Goal: Information Seeking & Learning: Learn about a topic

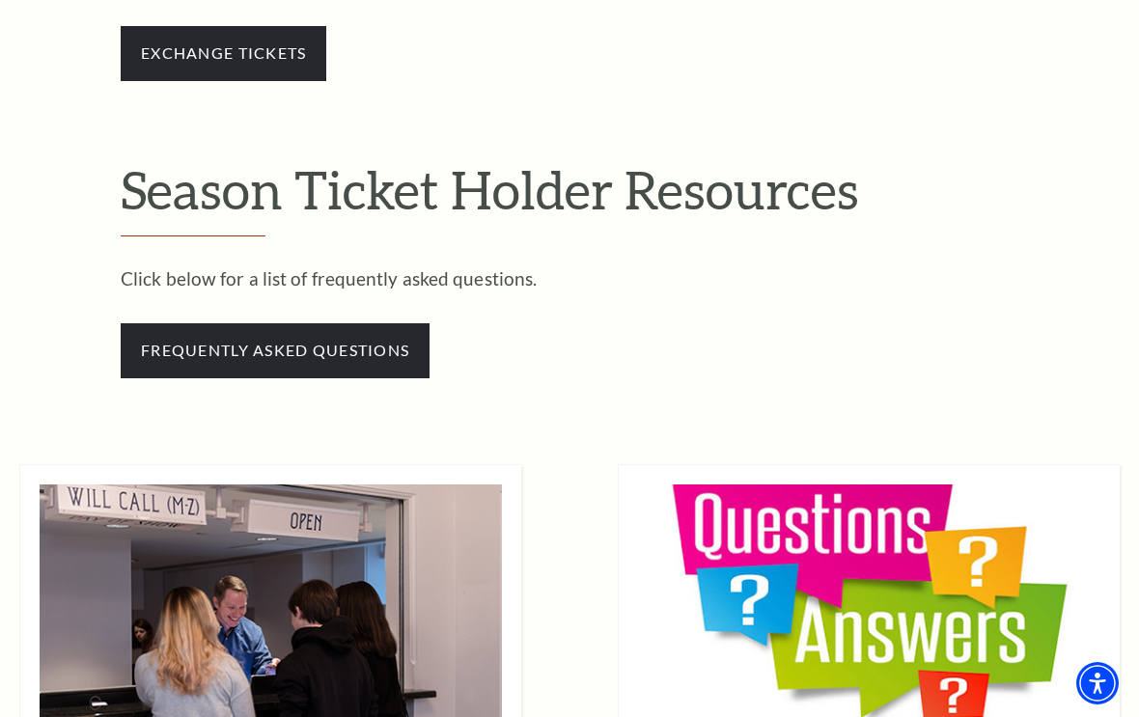
scroll to position [1683, 0]
click at [295, 340] on span "frequently asked questions" at bounding box center [275, 351] width 309 height 54
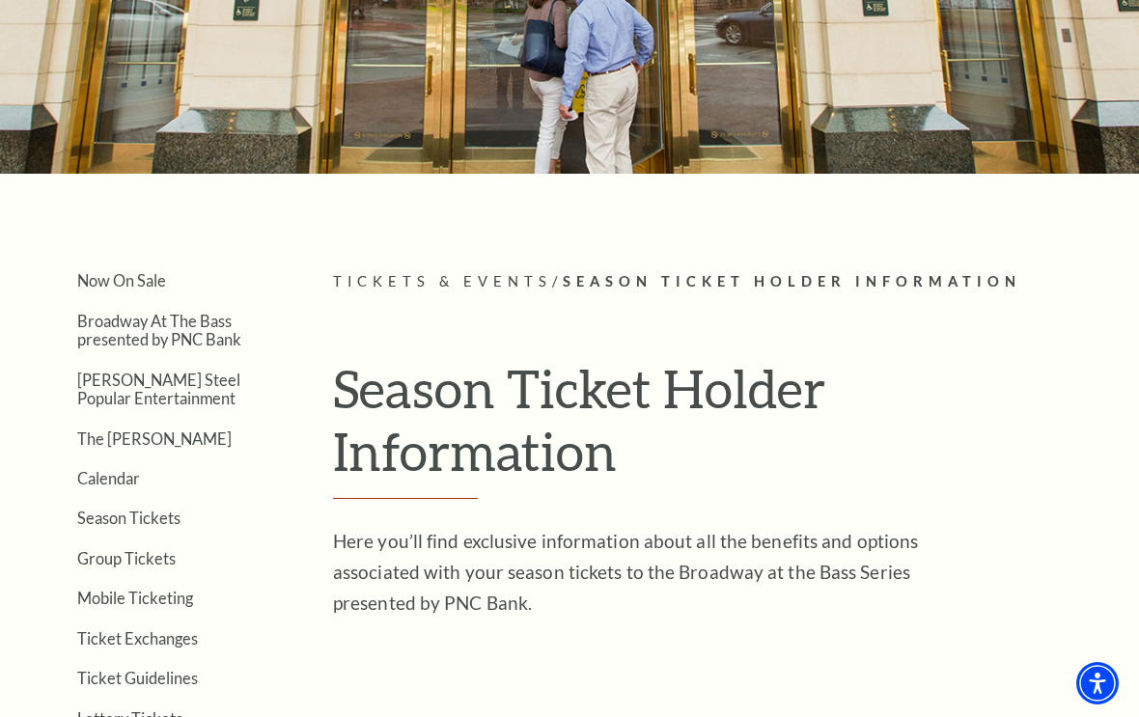
scroll to position [197, 0]
click at [100, 478] on link "Calendar" at bounding box center [108, 479] width 63 height 18
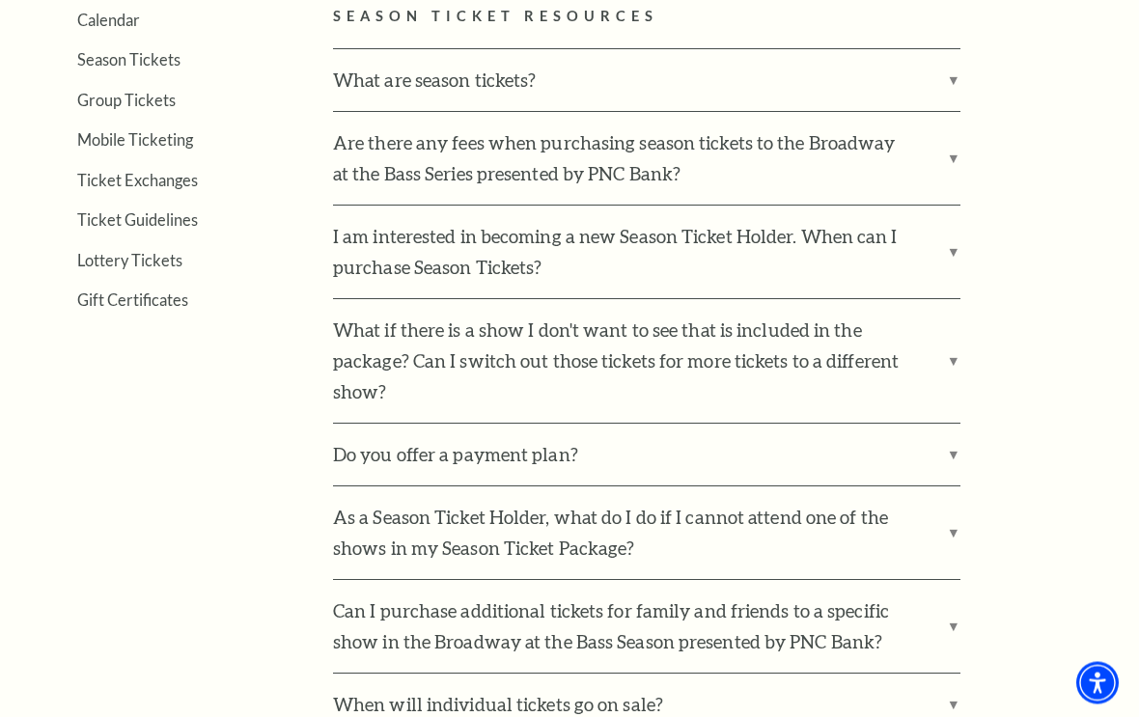
scroll to position [659, 0]
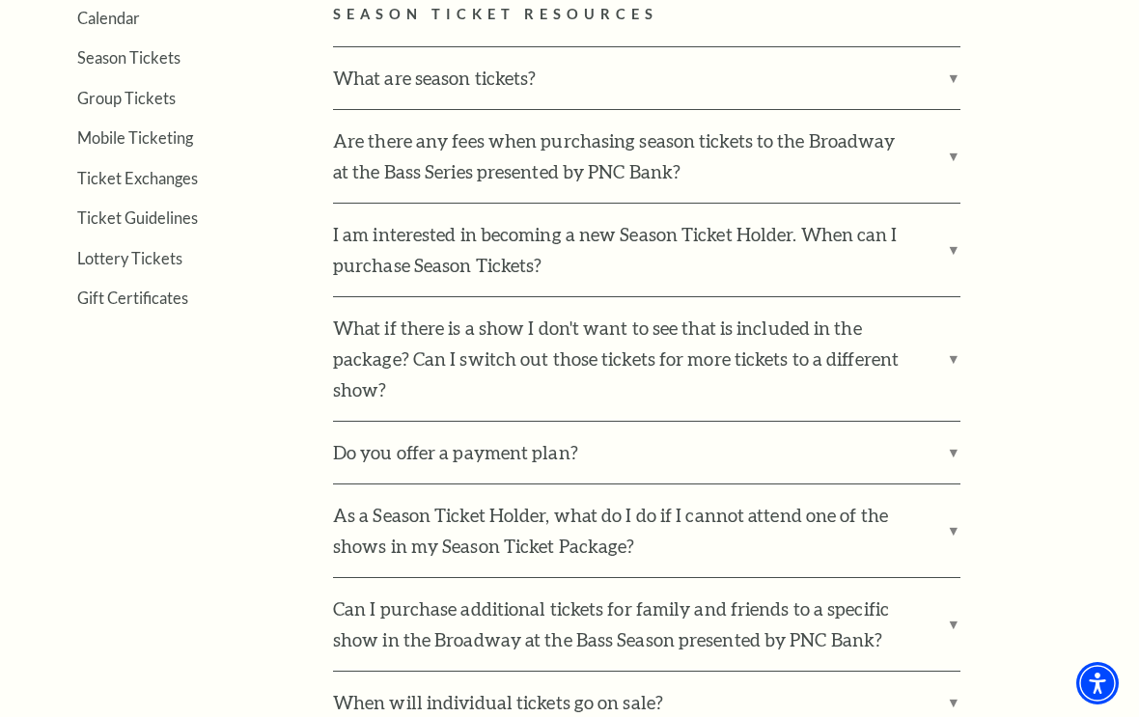
click at [951, 359] on label "What if there is a show I don't want to see that is included in the package? Ca…" at bounding box center [647, 359] width 628 height 124
click at [0, 0] on input "What if there is a show I don't want to see that is included in the package? Ca…" at bounding box center [0, 0] width 0 height 0
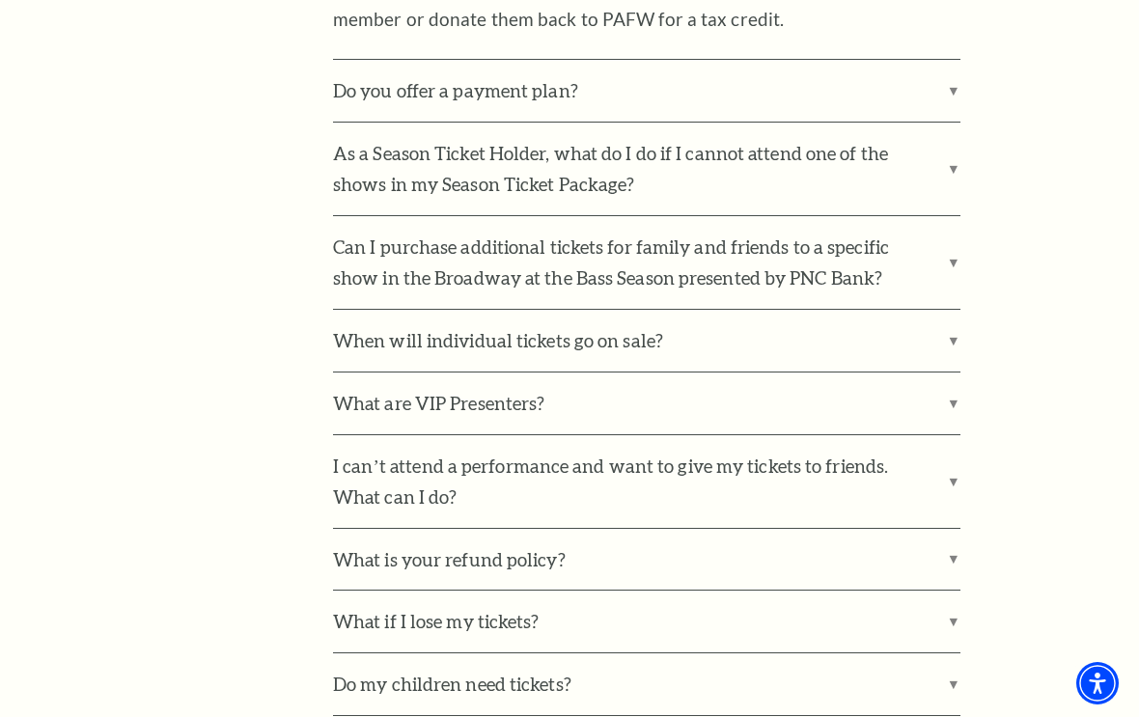
scroll to position [1178, 0]
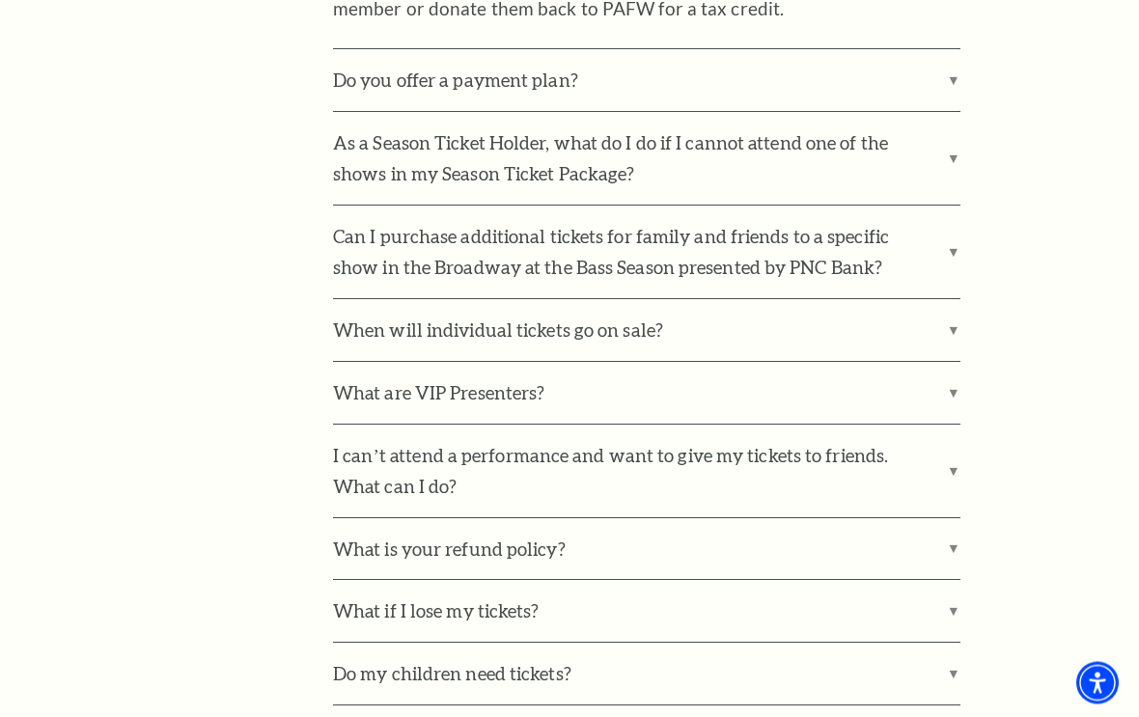
click at [909, 377] on label "What are VIP Presenters?" at bounding box center [647, 394] width 628 height 62
click at [0, 0] on input "What are VIP Presenters?" at bounding box center [0, 0] width 0 height 0
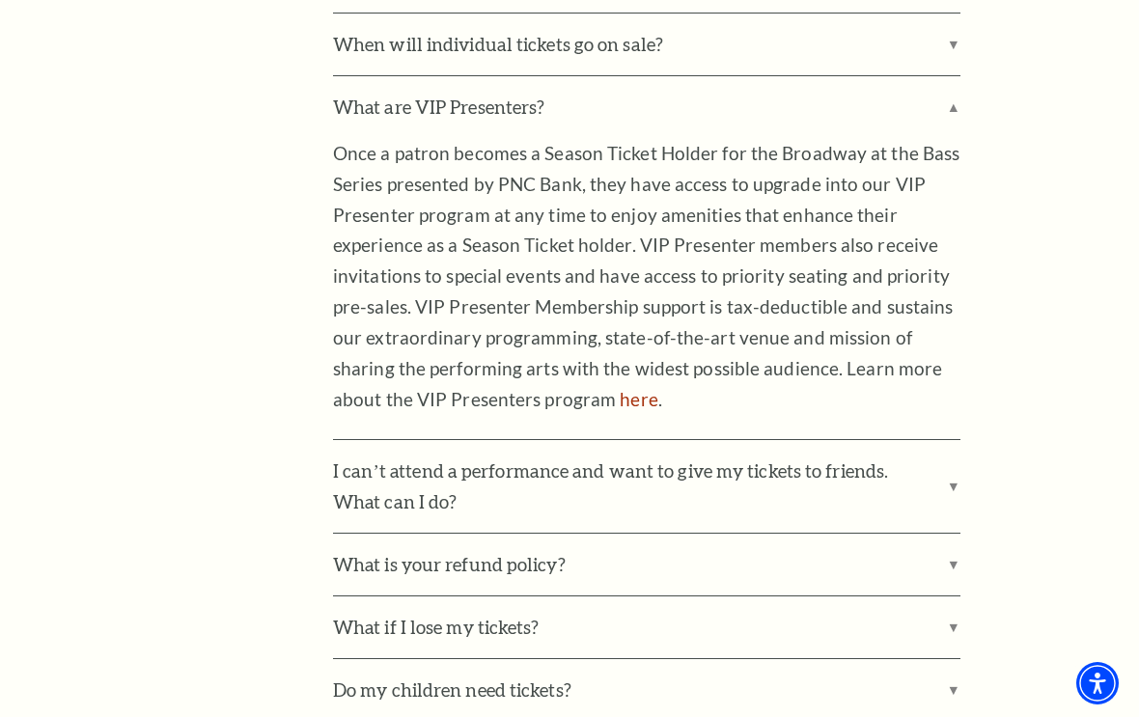
scroll to position [1470, 0]
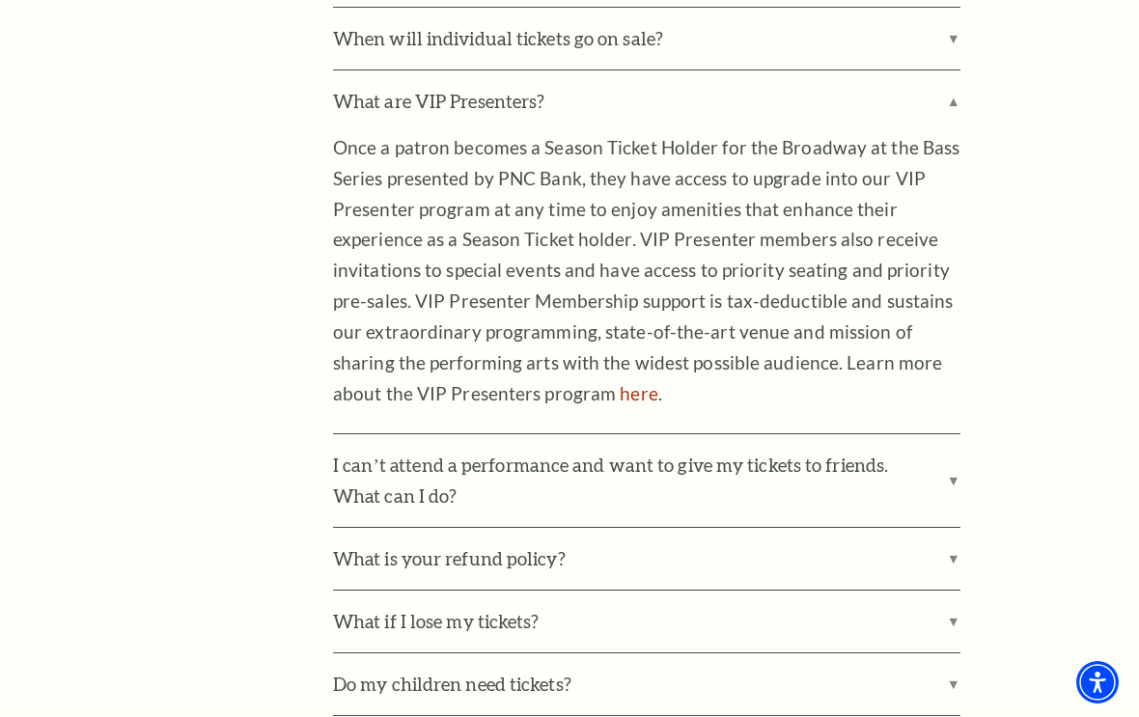
click at [707, 464] on label "I can’t attend a performance and want to give my tickets to friends. What can I…" at bounding box center [647, 482] width 628 height 93
click at [0, 0] on input "I can’t attend a performance and want to give my tickets to friends. What can I…" at bounding box center [0, 0] width 0 height 0
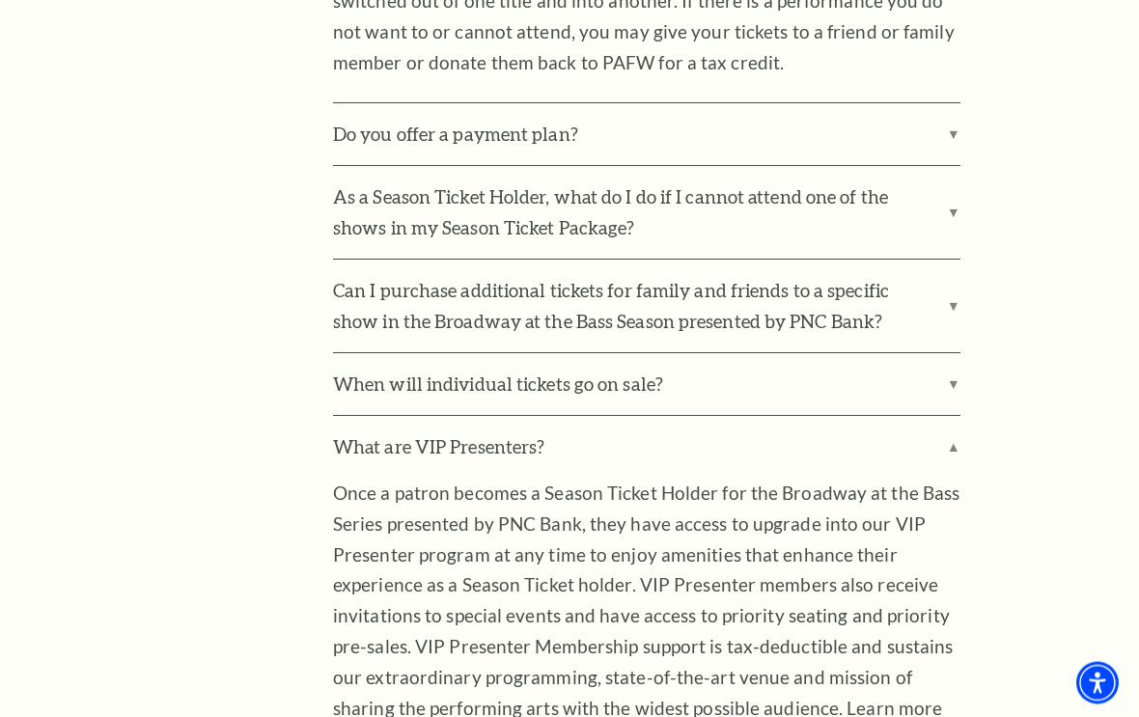
scroll to position [1120, 0]
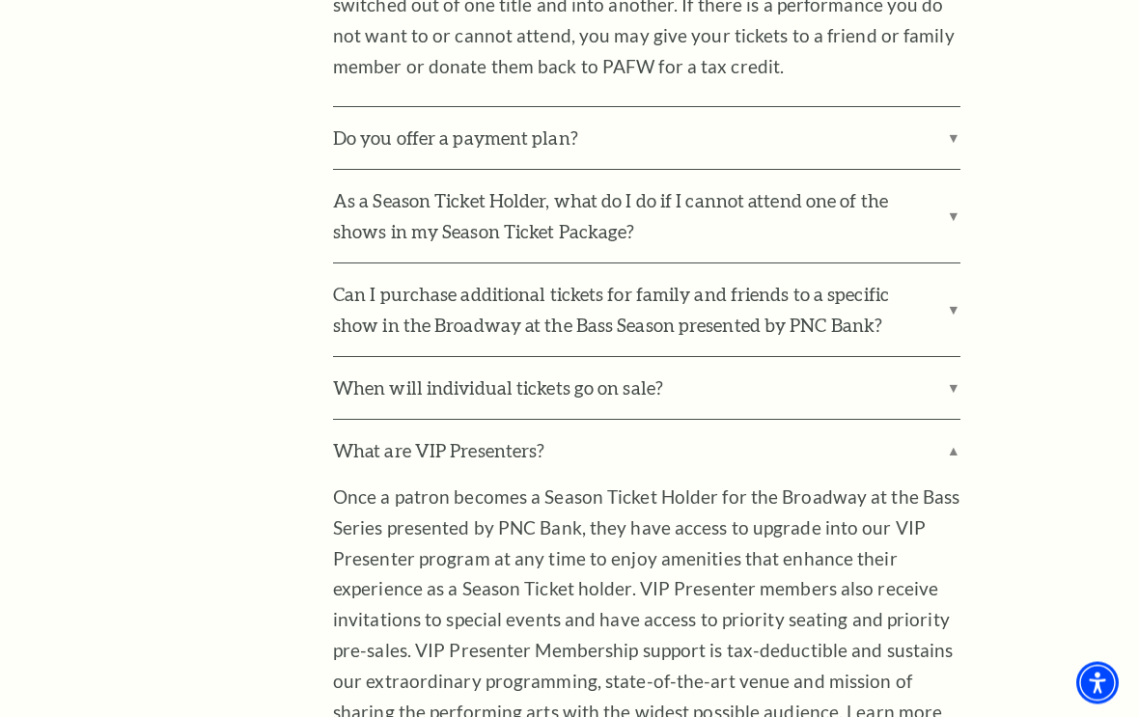
click at [934, 293] on label "Can I purchase additional tickets for family and friends to a specific show in …" at bounding box center [647, 311] width 628 height 93
click at [0, 0] on input "Can I purchase additional tickets for family and friends to a specific show in …" at bounding box center [0, 0] width 0 height 0
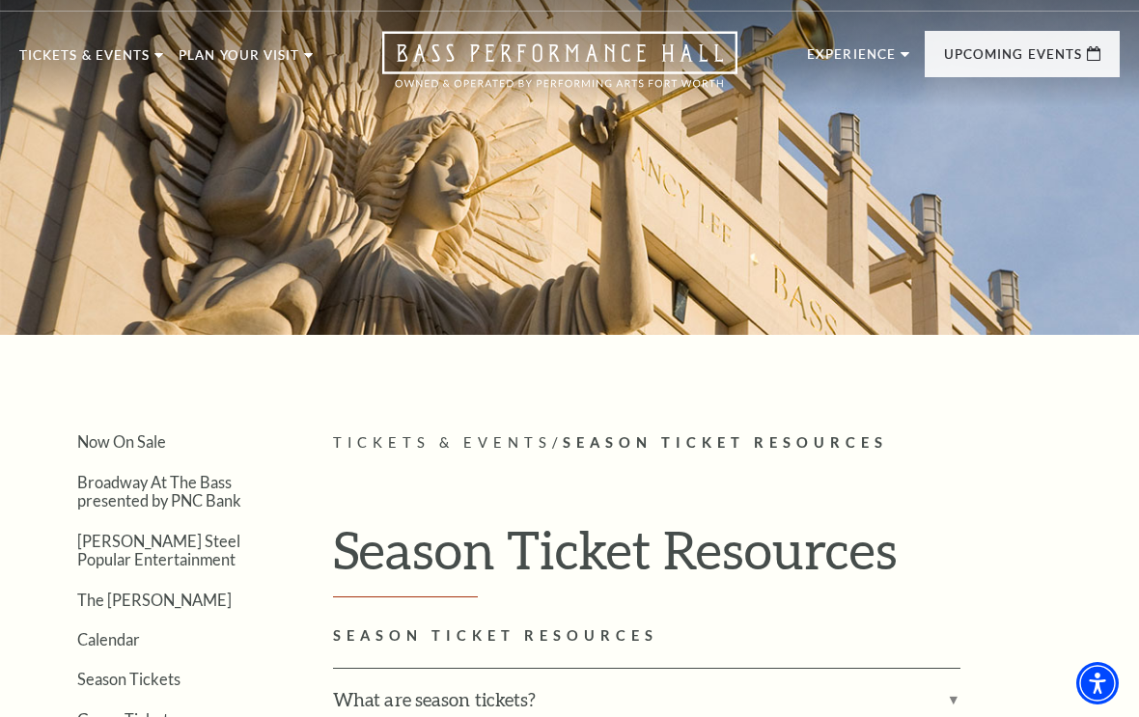
scroll to position [0, 0]
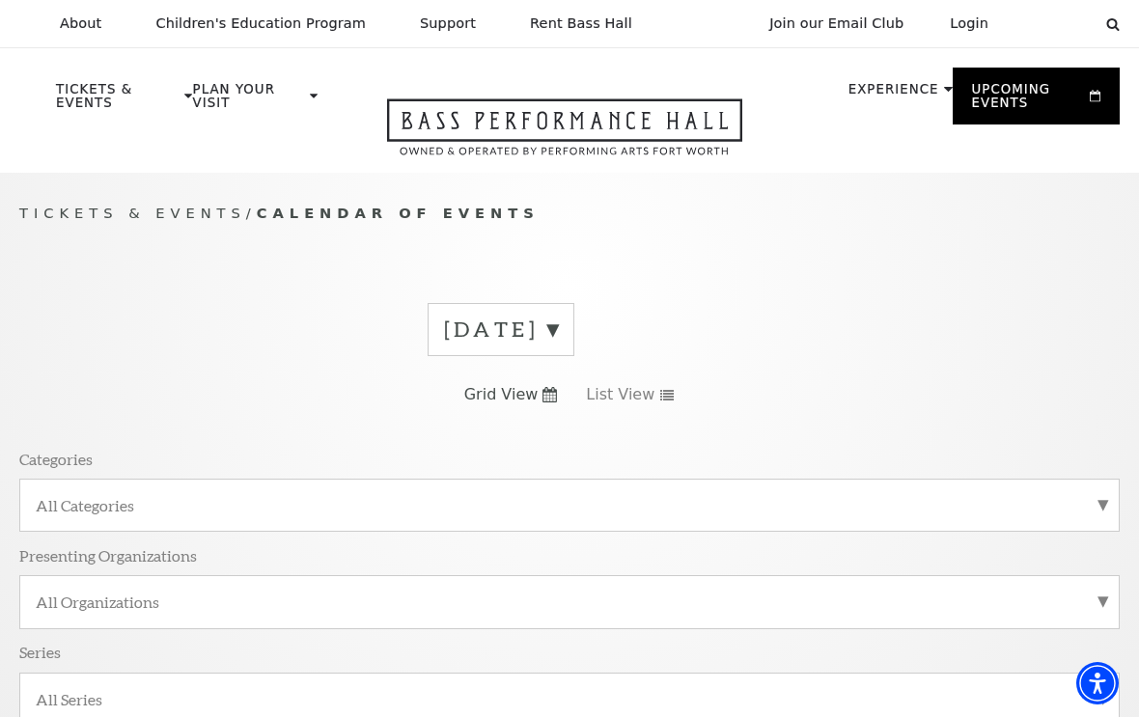
click at [558, 330] on label "August 2025" at bounding box center [501, 330] width 114 height 30
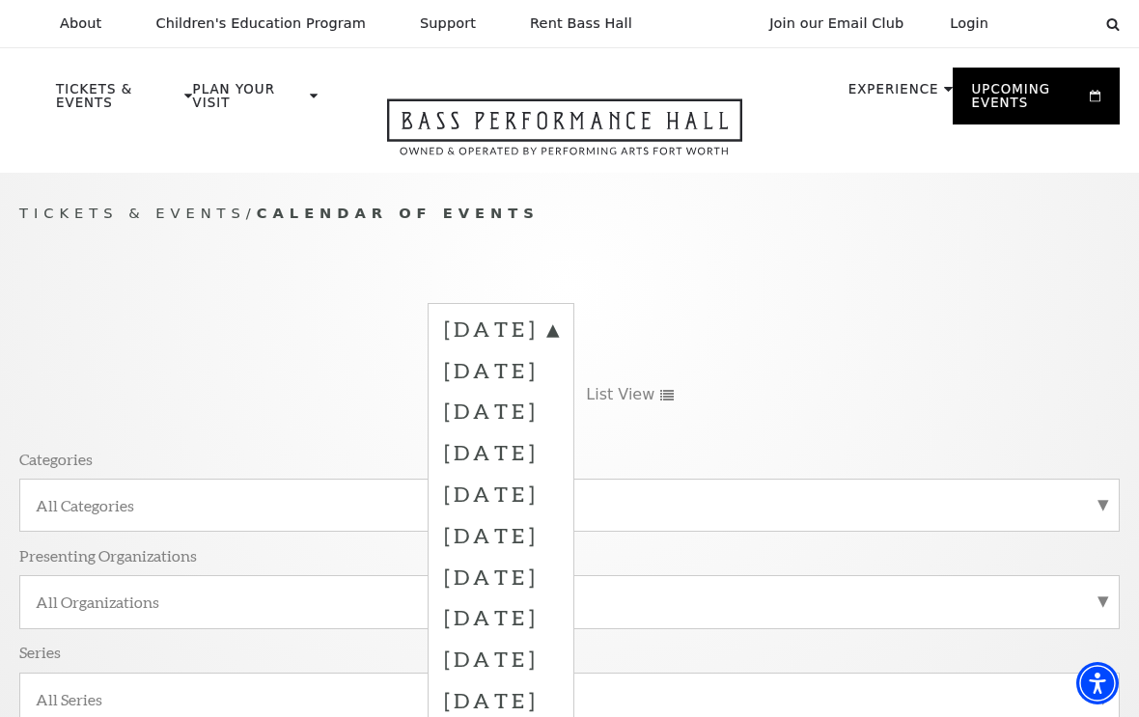
click at [558, 375] on label "September 2025" at bounding box center [501, 371] width 114 height 42
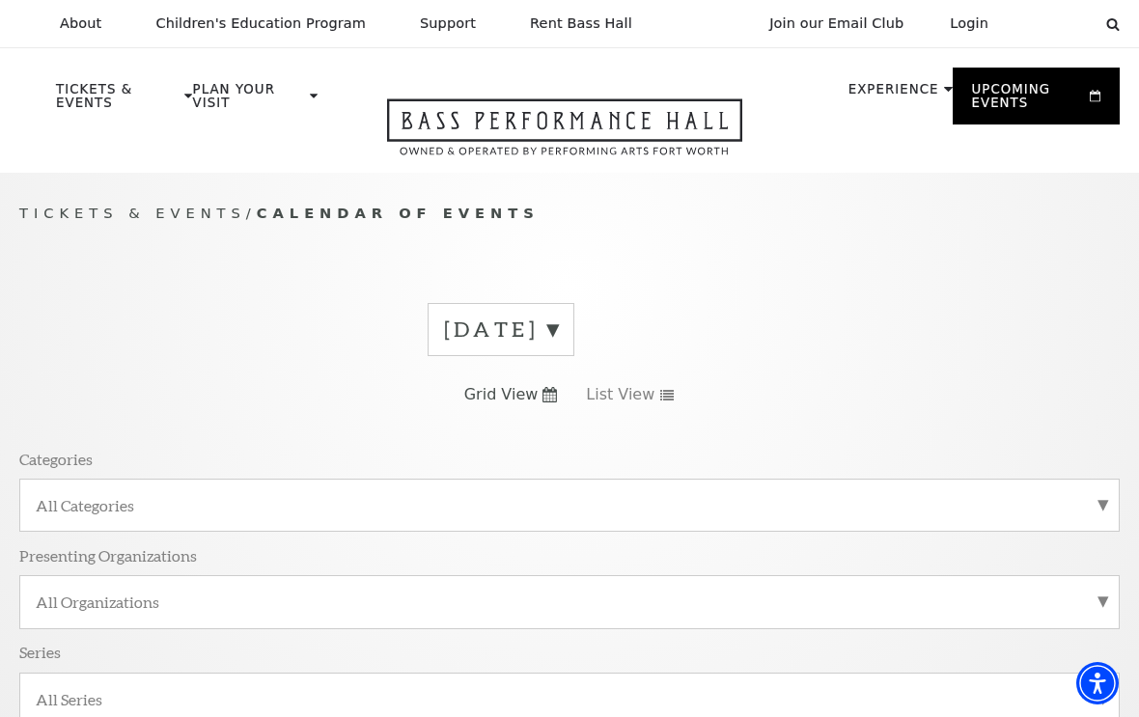
click at [558, 337] on label "September 2025" at bounding box center [501, 330] width 114 height 30
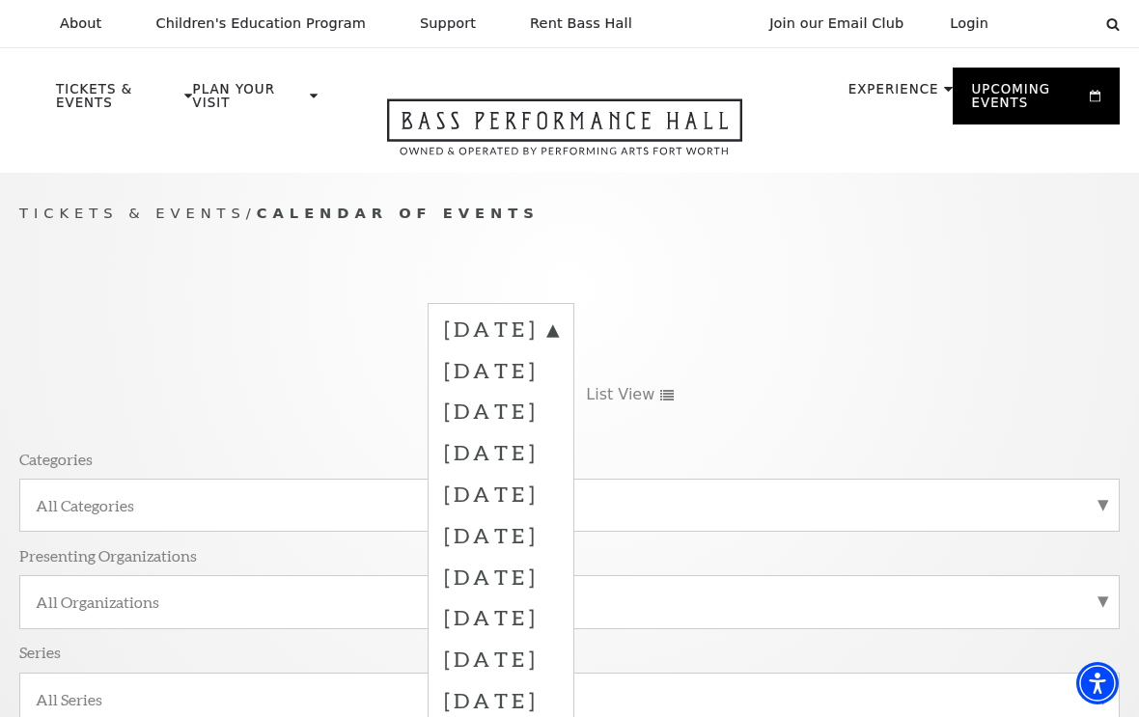
click at [558, 412] on label "October 2025" at bounding box center [501, 411] width 114 height 42
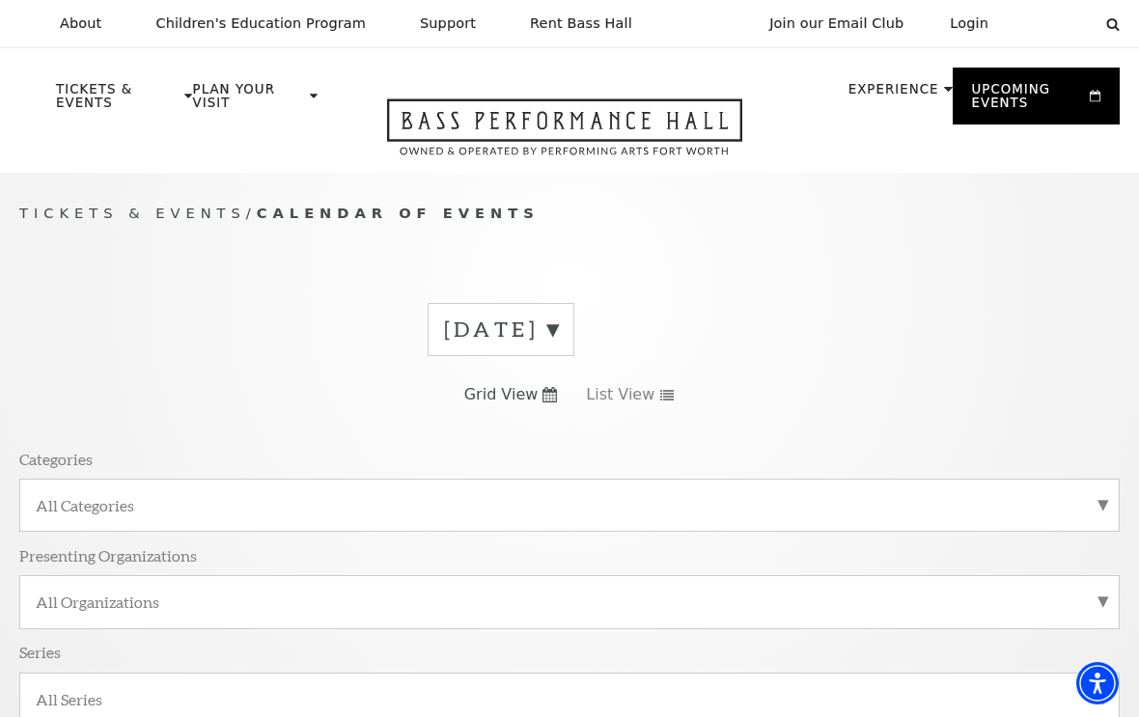
click at [558, 332] on label "October 2025" at bounding box center [501, 330] width 114 height 30
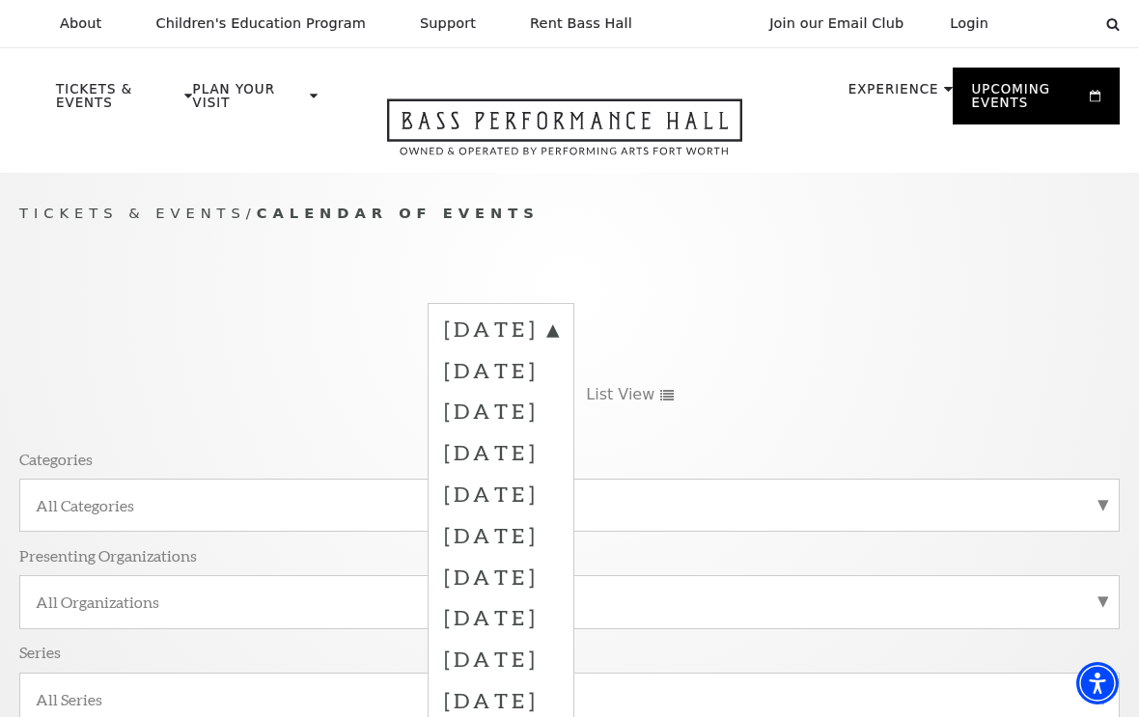
click at [558, 460] on label "November 2025" at bounding box center [501, 453] width 114 height 42
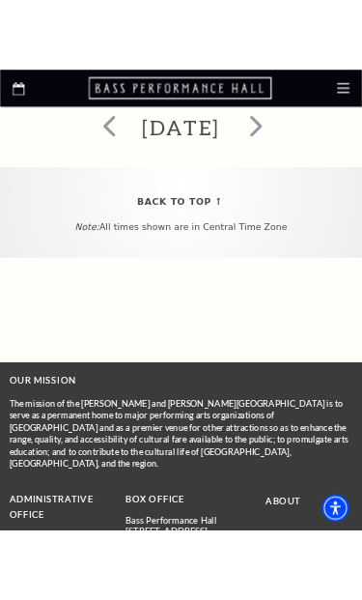
scroll to position [1149, 0]
